Goal: Task Accomplishment & Management: Use online tool/utility

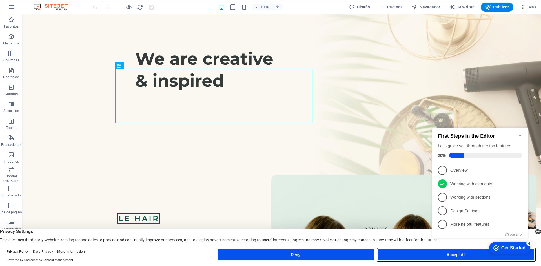
click at [420, 253] on button "Accept All" at bounding box center [456, 254] width 156 height 11
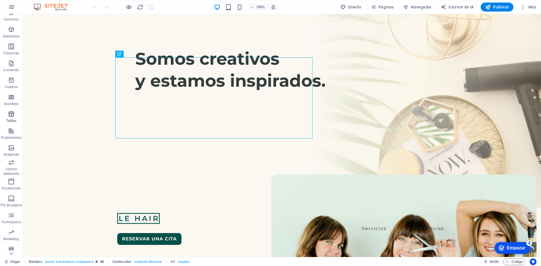
scroll to position [10, 0]
click at [535, 5] on span "Más" at bounding box center [528, 7] width 16 height 6
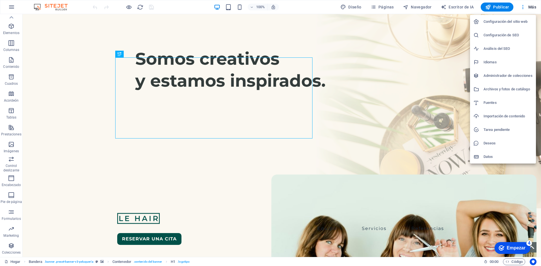
click at [492, 21] on h6 "Configuración del sitio web" at bounding box center [508, 21] width 49 height 7
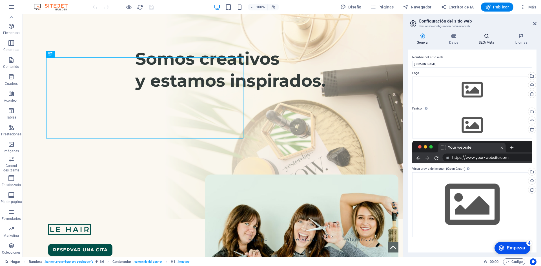
click at [486, 36] on icon at bounding box center [487, 36] width 34 height 6
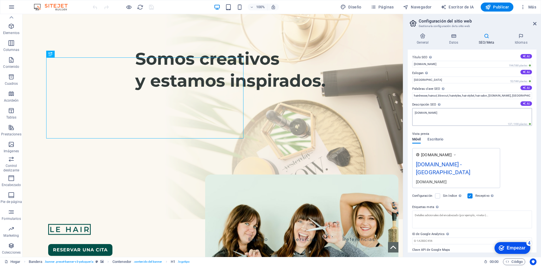
scroll to position [4, 0]
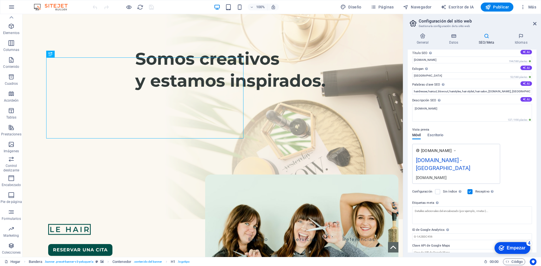
click at [510, 245] on font "Empezar" at bounding box center [516, 247] width 19 height 5
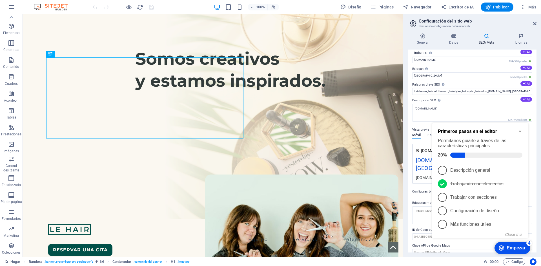
click at [510, 245] on font "Empezar" at bounding box center [516, 247] width 19 height 5
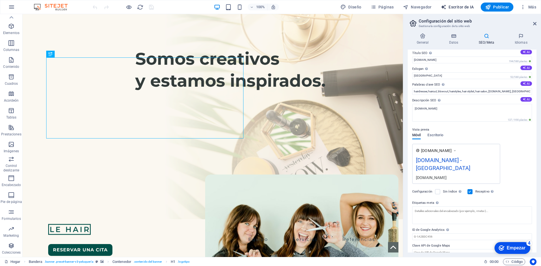
click at [453, 6] on font "Escritor de IA" at bounding box center [461, 7] width 25 height 5
select select "English"
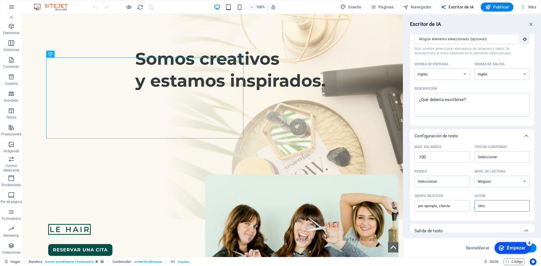
scroll to position [0, 0]
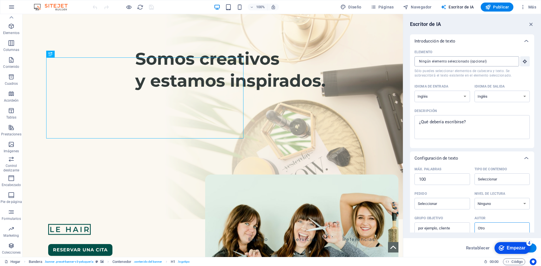
click at [499, 61] on input "Elemento ​ Sólo puedes seleccionar elementos de cabecera y texto. Se sobrescrib…" at bounding box center [465, 61] width 101 height 10
click at [526, 61] on icon "button" at bounding box center [525, 61] width 5 height 5
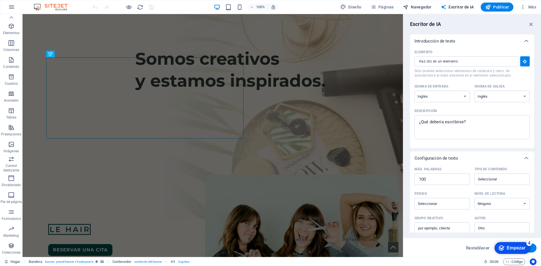
click at [413, 5] on font "Navegador" at bounding box center [421, 7] width 21 height 5
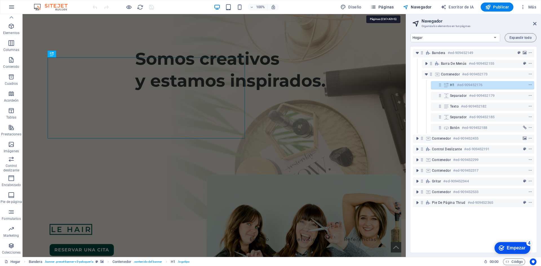
click at [384, 8] on span "Páginas" at bounding box center [382, 7] width 23 height 6
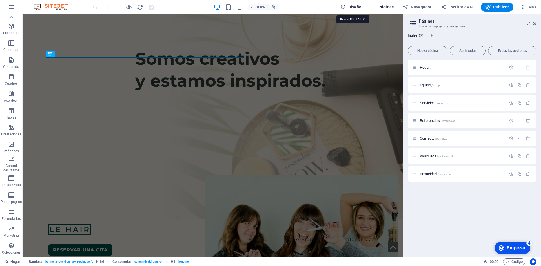
click at [349, 7] on span "Diseño" at bounding box center [350, 7] width 21 height 6
select select "px"
select select "400"
select select "px"
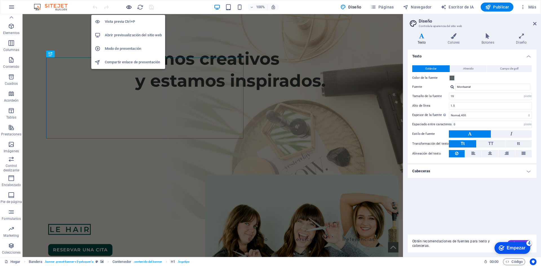
click at [130, 7] on icon "button" at bounding box center [129, 7] width 6 height 6
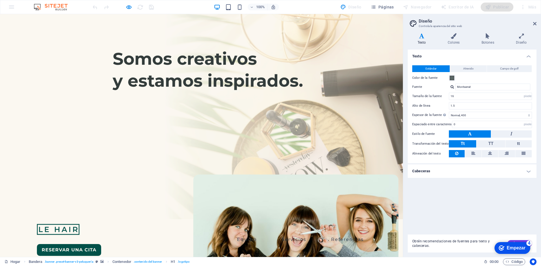
click at [10, 5] on div "100% Diseño Páginas Navegador Escritor de IA Publicar Más" at bounding box center [270, 7] width 541 height 14
click at [533, 23] on header "Diseño Controla la apariencia del sitio web" at bounding box center [473, 21] width 128 height 15
click at [534, 23] on icon at bounding box center [534, 23] width 3 height 5
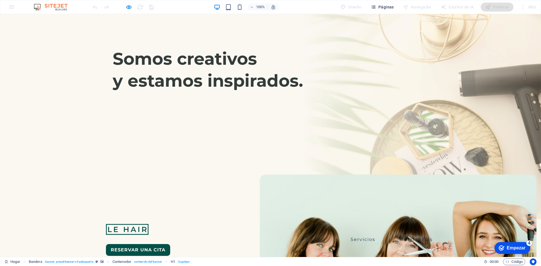
click at [387, 6] on span "Páginas" at bounding box center [382, 7] width 23 height 6
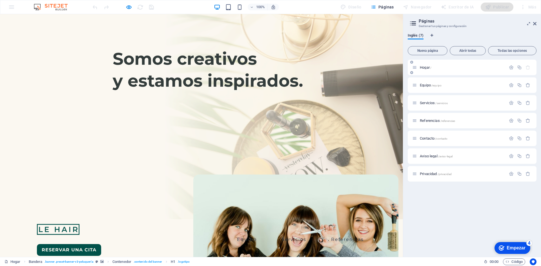
click at [433, 67] on p "Hogar /" at bounding box center [462, 68] width 85 height 4
click at [439, 86] on font "/equipo" at bounding box center [437, 85] width 10 height 3
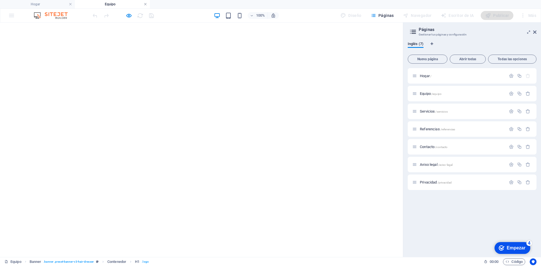
click at [146, 3] on link at bounding box center [145, 4] width 3 height 5
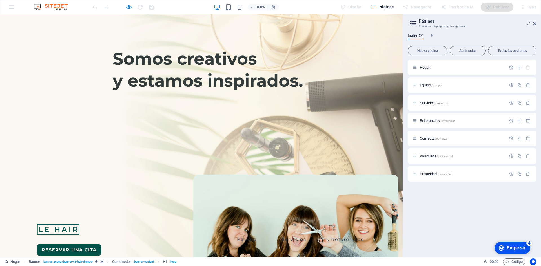
click at [13, 9] on div "100% Diseño Páginas Navegador Escritor de IA Publicar Más" at bounding box center [270, 7] width 541 height 14
click at [411, 9] on div "Navegador" at bounding box center [417, 7] width 33 height 9
click at [535, 23] on icon at bounding box center [534, 23] width 3 height 5
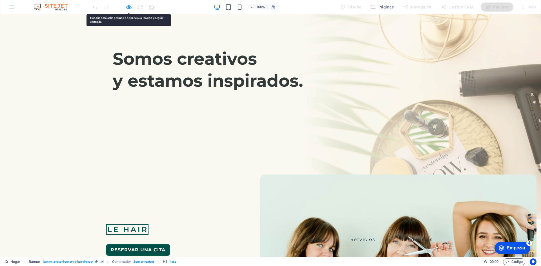
click at [421, 8] on div "Navegador" at bounding box center [417, 7] width 33 height 9
click at [377, 4] on button "Páginas" at bounding box center [382, 7] width 28 height 9
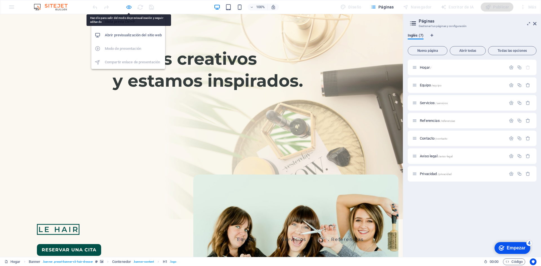
click at [128, 6] on icon "button" at bounding box center [129, 7] width 6 height 6
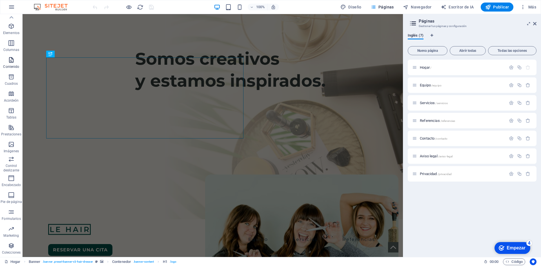
click at [7, 65] on p "Contenido" at bounding box center [11, 67] width 16 height 5
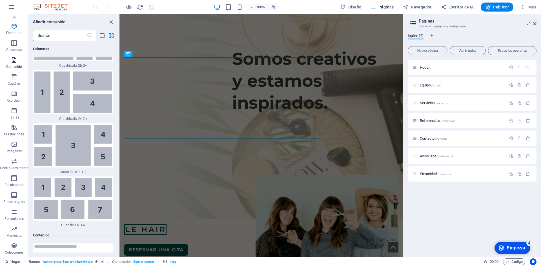
scroll to position [1806, 0]
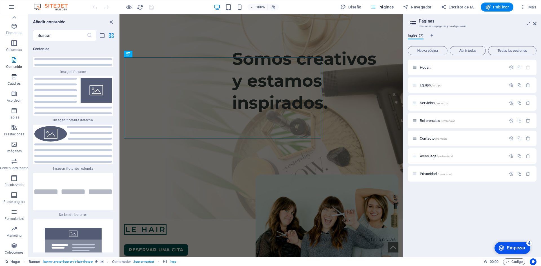
click at [13, 74] on icon "button" at bounding box center [14, 77] width 7 height 7
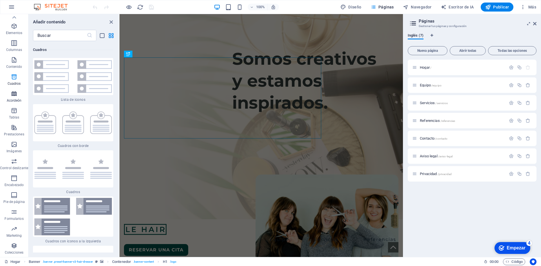
click at [12, 97] on icon "button" at bounding box center [14, 93] width 7 height 7
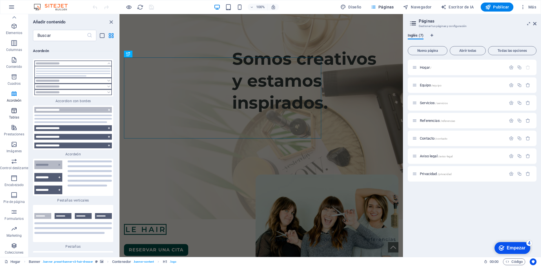
click at [14, 114] on span "Tablas" at bounding box center [14, 114] width 28 height 14
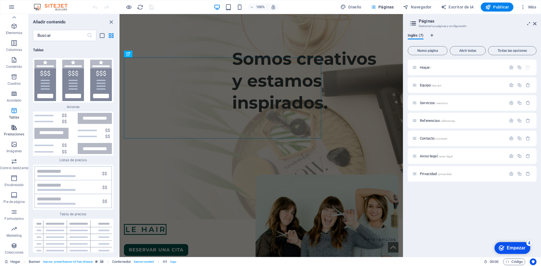
click at [12, 133] on p "Prestaciones" at bounding box center [14, 134] width 20 height 5
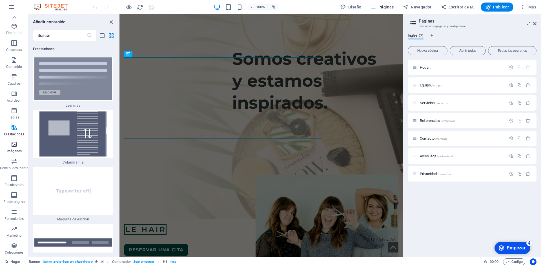
click at [10, 147] on span "Imágenes" at bounding box center [14, 148] width 28 height 14
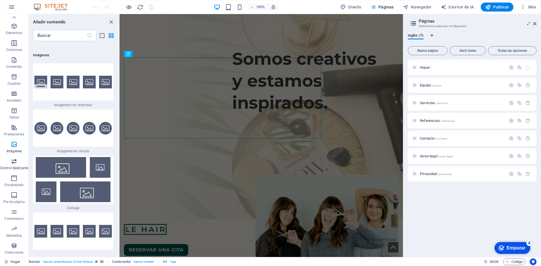
click at [10, 160] on span "Control deslizante" at bounding box center [14, 165] width 28 height 14
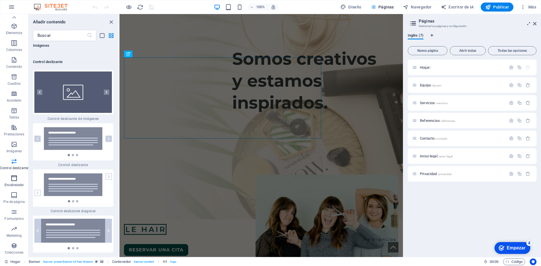
click at [13, 176] on icon "button" at bounding box center [14, 178] width 7 height 7
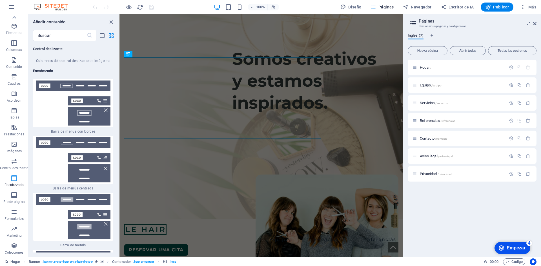
scroll to position [6739, 0]
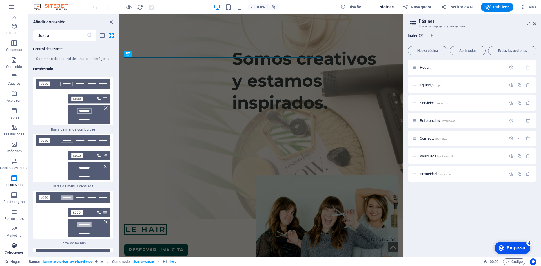
click at [17, 249] on icon "button" at bounding box center [14, 246] width 7 height 7
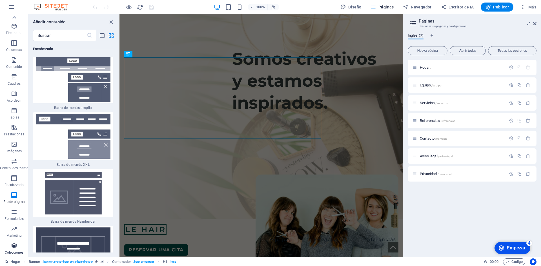
scroll to position [10403, 0]
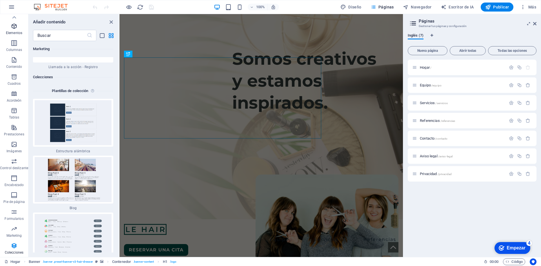
click at [14, 30] on span "Elementos" at bounding box center [14, 30] width 28 height 14
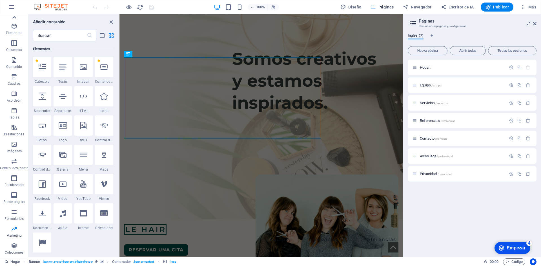
scroll to position [106, 0]
click at [13, 18] on icon at bounding box center [14, 17] width 4 height 3
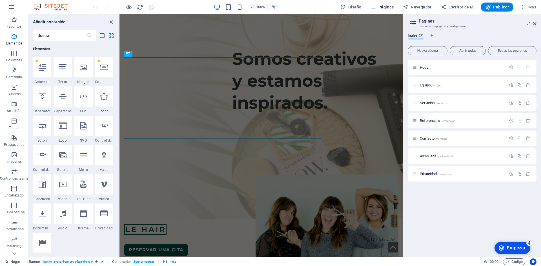
click at [13, 18] on icon "button" at bounding box center [14, 19] width 7 height 7
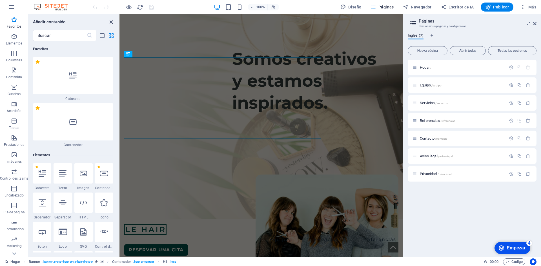
click at [112, 21] on icon "cerrar panel" at bounding box center [111, 22] width 6 height 6
